Goal: Task Accomplishment & Management: Use online tool/utility

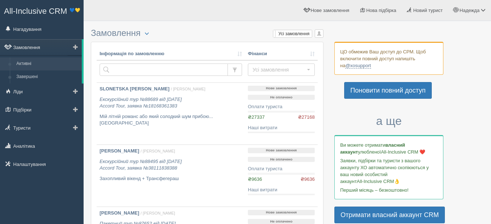
click at [26, 48] on link "Замовлення" at bounding box center [41, 47] width 82 height 16
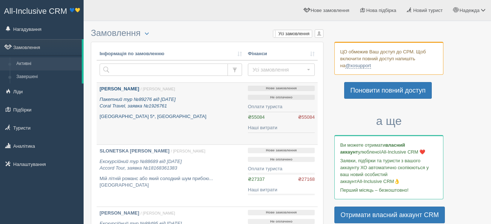
click at [124, 90] on b "DOLYNSKA [PERSON_NAME]" at bounding box center [120, 88] width 40 height 5
click at [106, 86] on b "DOLYNSKA [PERSON_NAME]" at bounding box center [120, 88] width 40 height 5
click at [129, 90] on b "DOLYNSKA [PERSON_NAME]" at bounding box center [120, 88] width 40 height 5
click at [129, 89] on b "DOLYNSKA [PERSON_NAME]" at bounding box center [120, 88] width 40 height 5
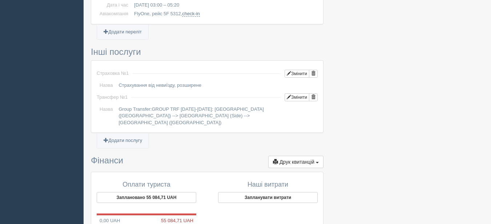
scroll to position [581, 0]
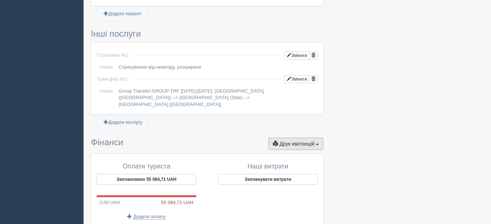
click at [301, 141] on span "Друк квитанцій" at bounding box center [296, 144] width 35 height 6
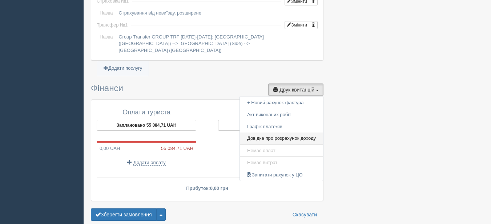
scroll to position [654, 0]
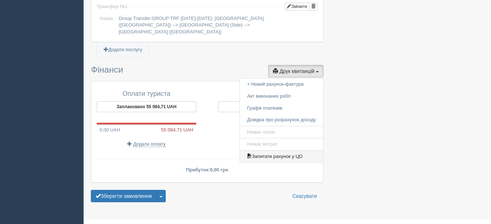
click at [279, 151] on link "Запитати рахунок у ЦО" at bounding box center [281, 157] width 83 height 12
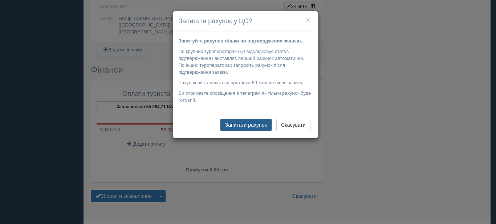
click at [262, 126] on button "Запитати рахунок" at bounding box center [246, 125] width 51 height 12
